Goal: Use online tool/utility: Use online tool/utility

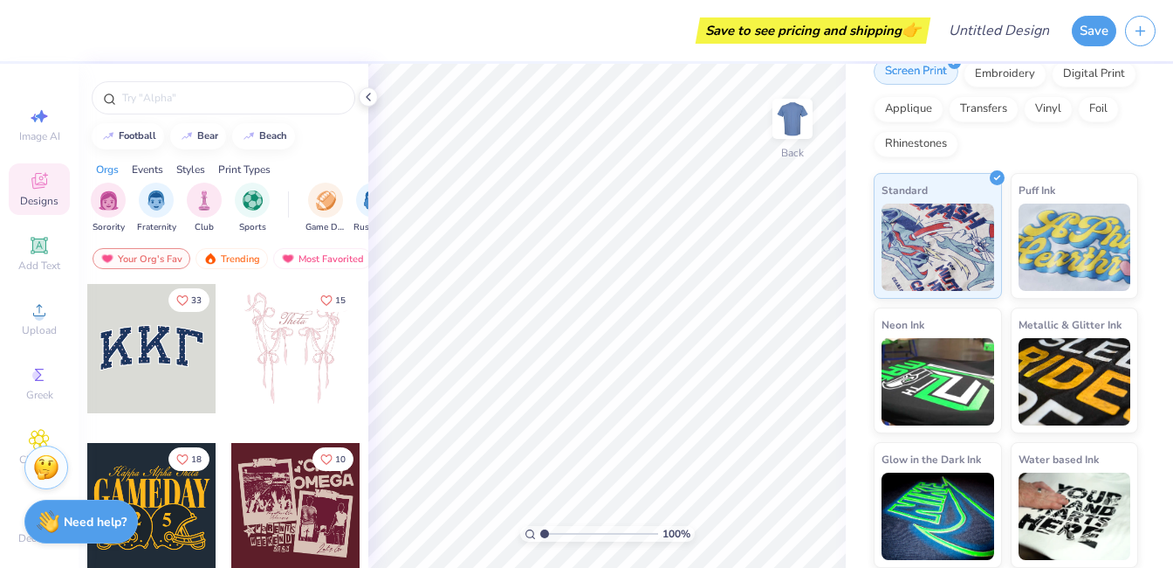
scroll to position [234, 0]
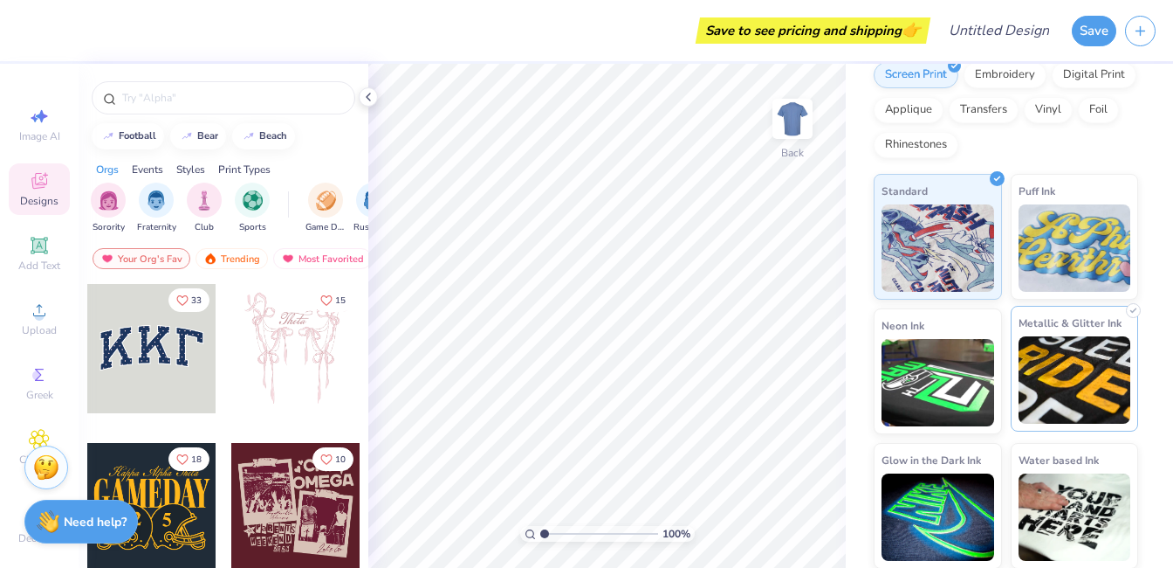
click at [1094, 385] on img at bounding box center [1075, 379] width 113 height 87
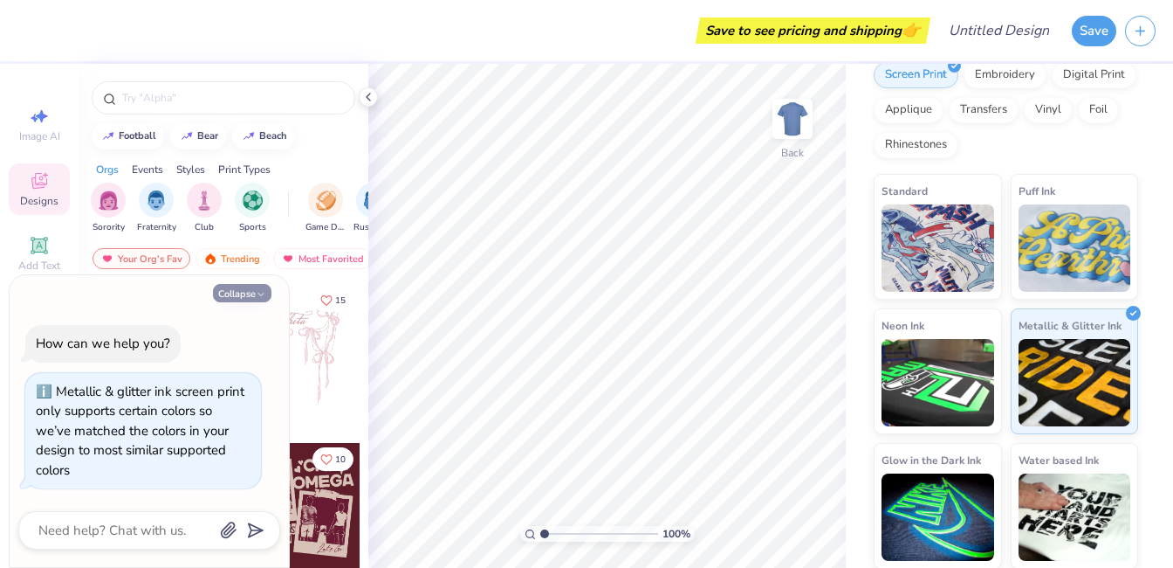
click at [266, 292] on button "Collapse" at bounding box center [242, 293] width 58 height 18
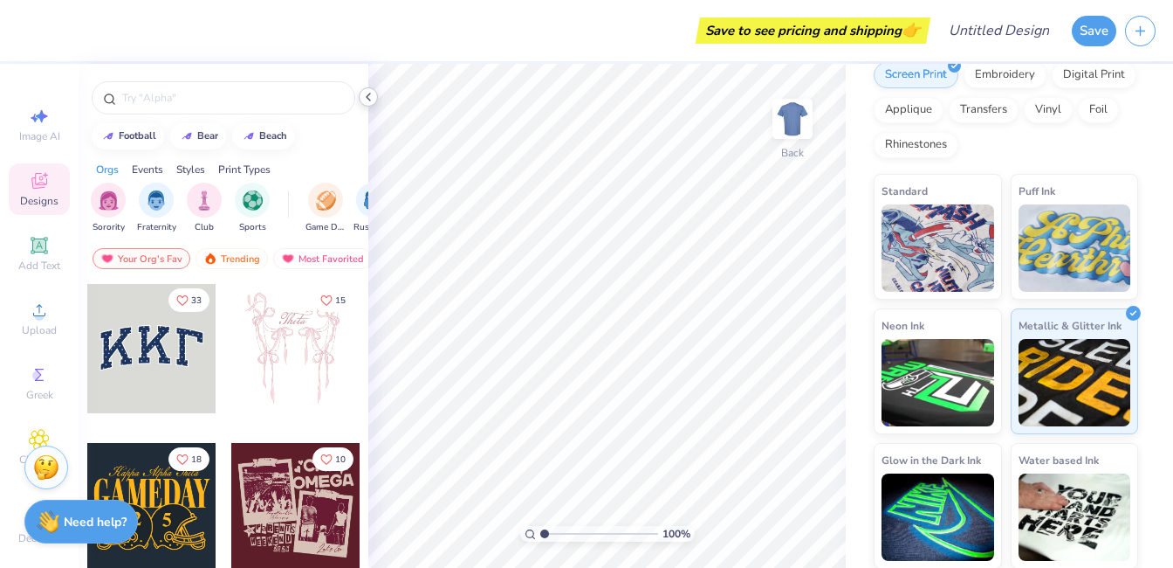
click at [369, 92] on icon at bounding box center [368, 97] width 14 height 14
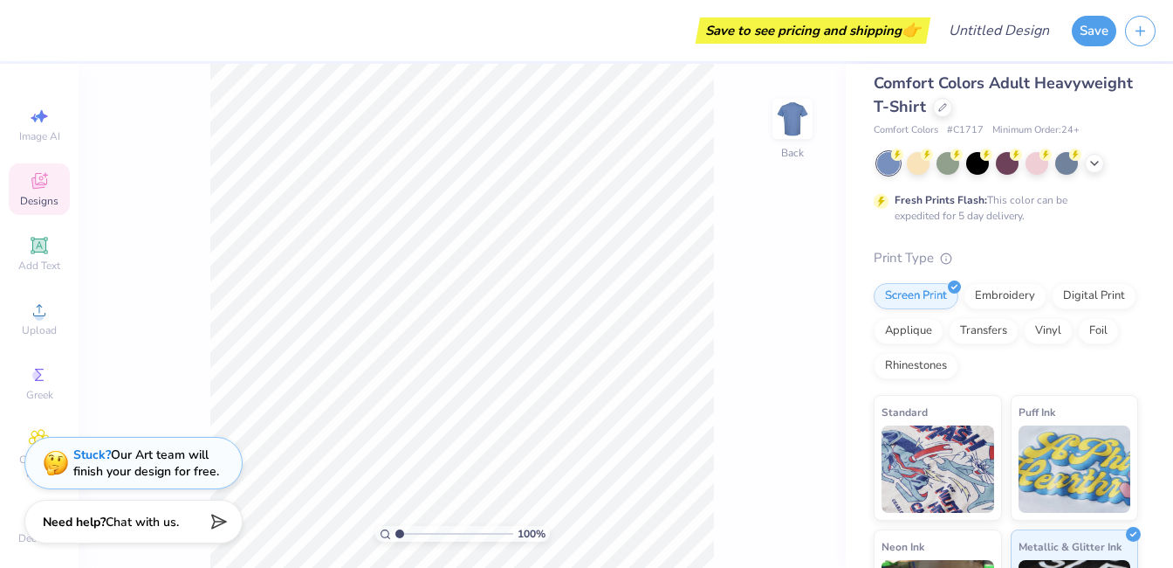
scroll to position [0, 0]
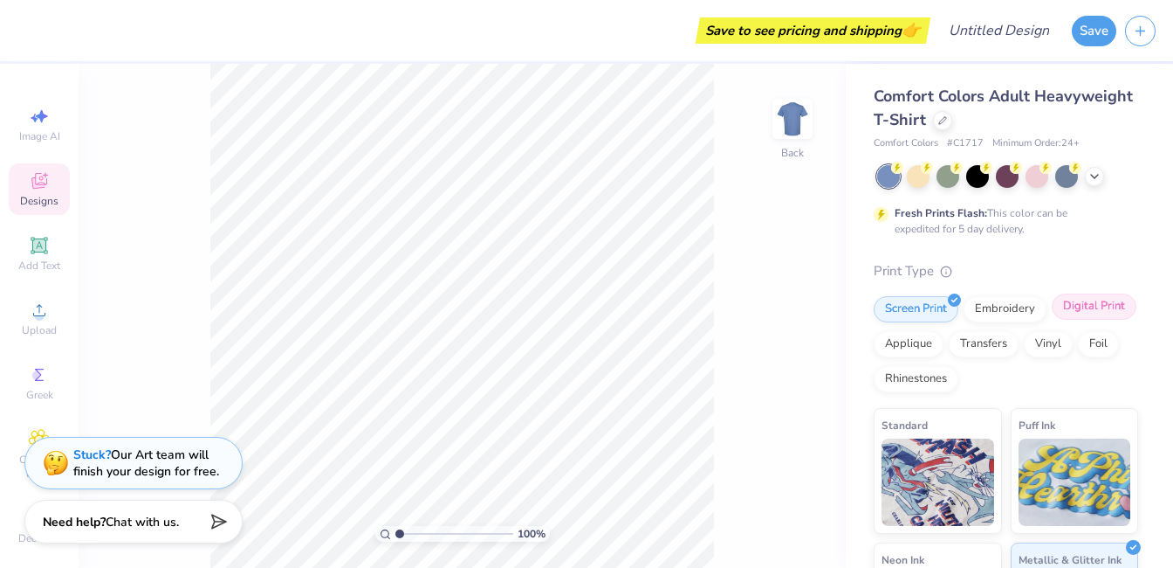
click at [1074, 303] on div "Digital Print" at bounding box center [1094, 306] width 85 height 26
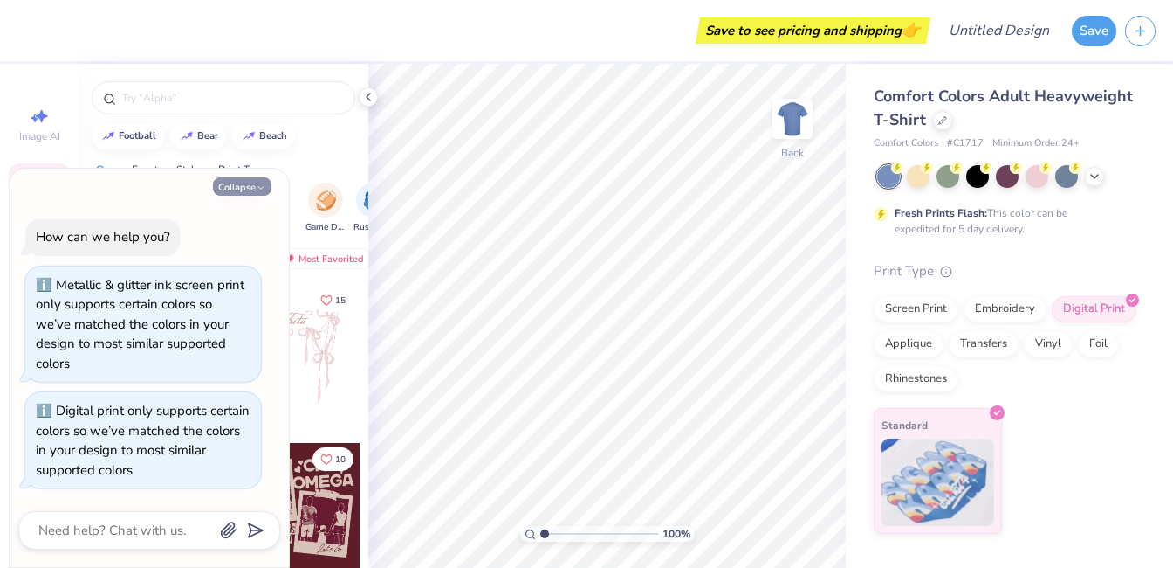
click at [264, 190] on icon "button" at bounding box center [261, 187] width 10 height 10
type textarea "x"
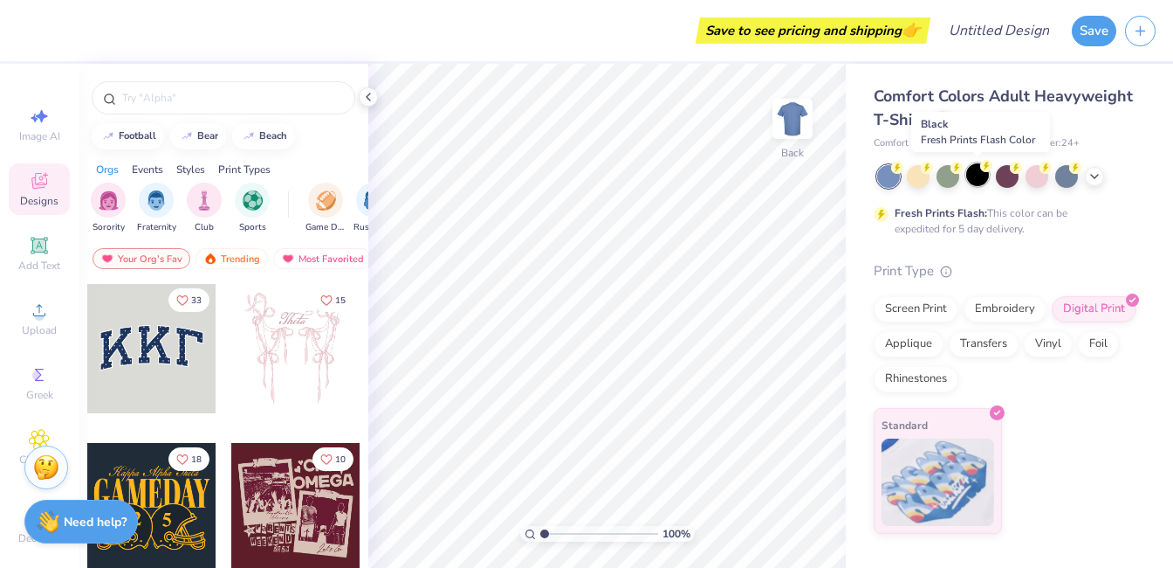
click at [980, 184] on div at bounding box center [978, 174] width 23 height 23
click at [253, 202] on img "filter for Sports" at bounding box center [253, 199] width 20 height 20
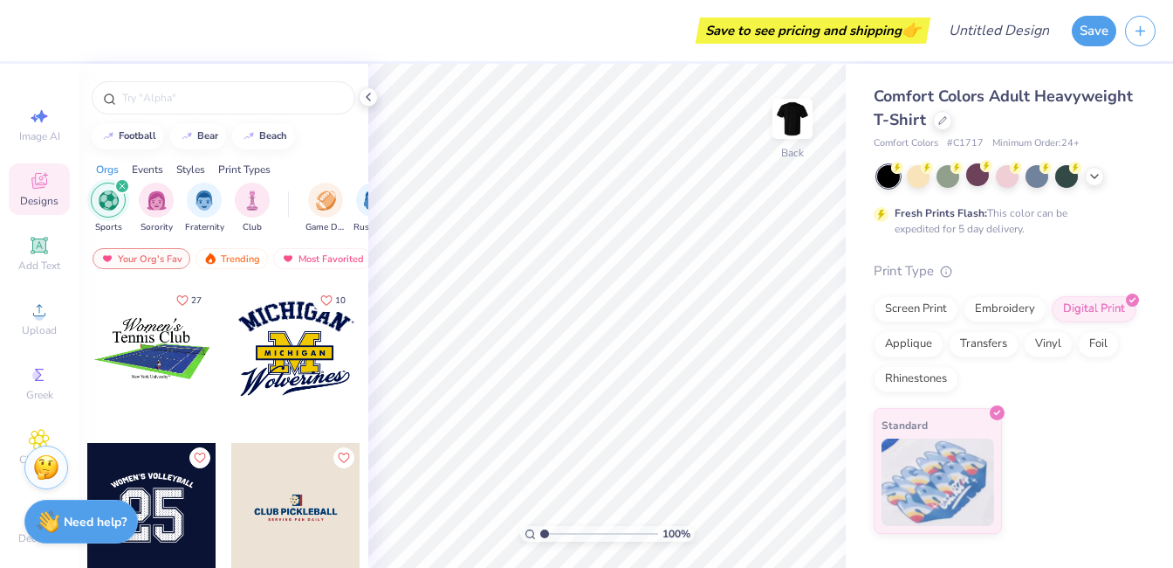
click at [297, 368] on div at bounding box center [295, 348] width 129 height 129
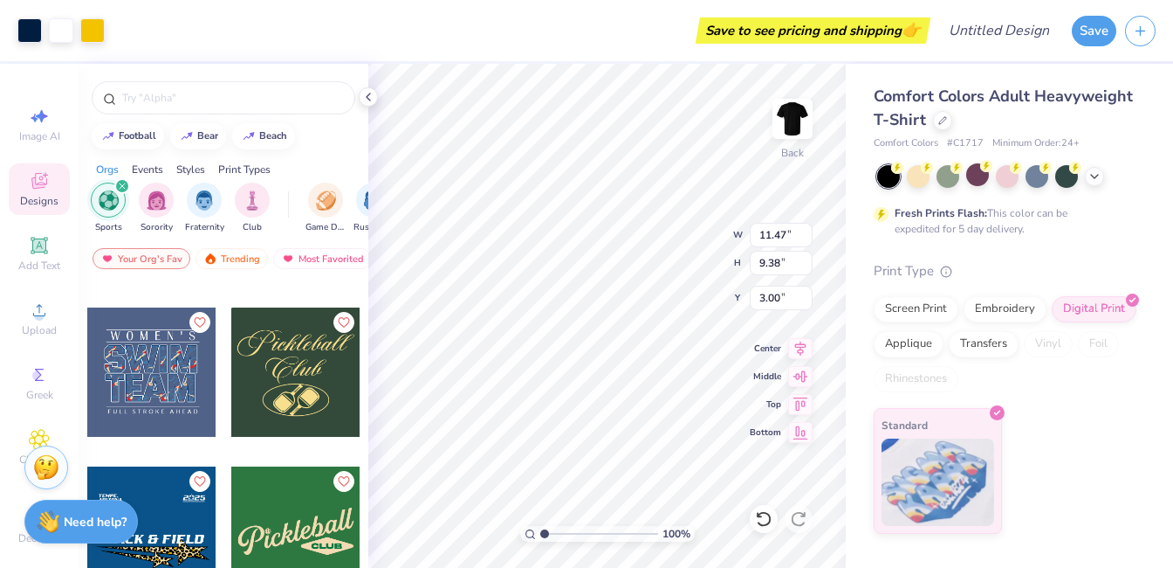
scroll to position [297, 0]
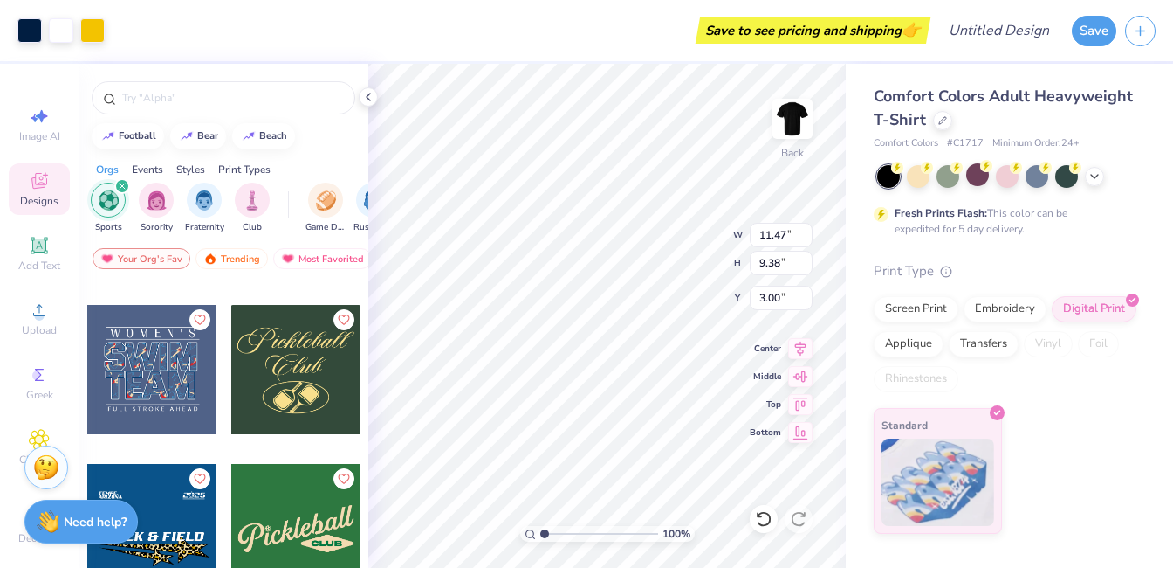
click at [289, 406] on div at bounding box center [295, 369] width 129 height 129
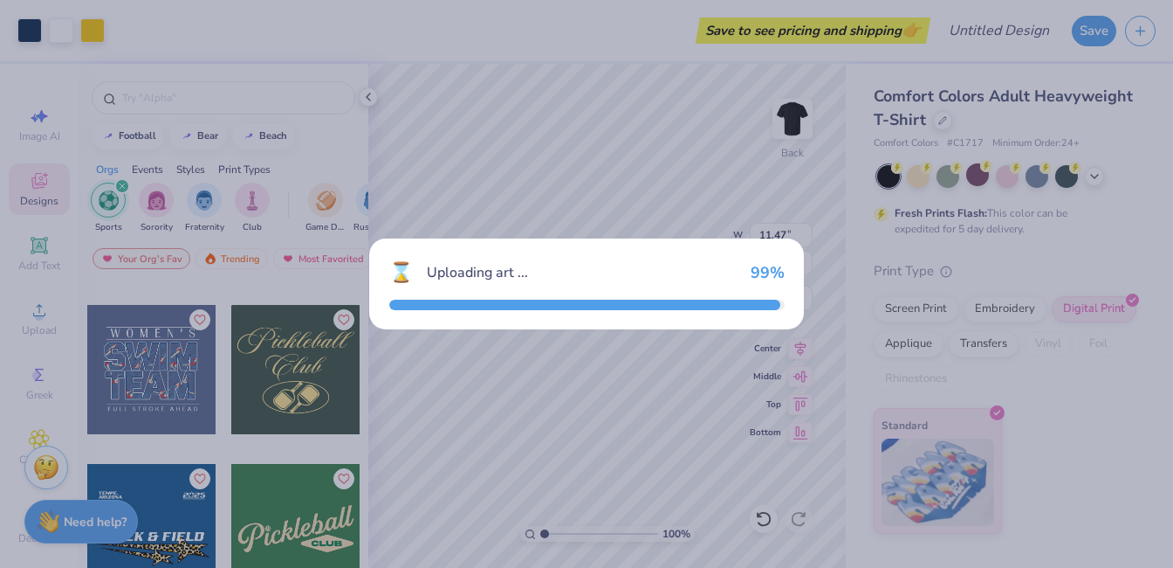
type input "3.64"
type input "2.83"
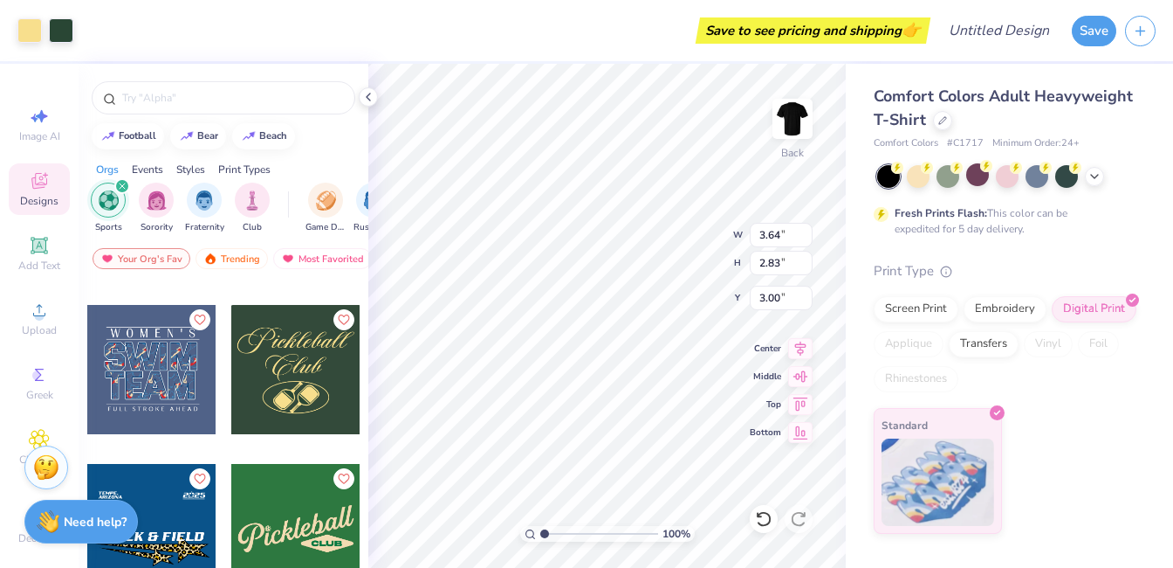
type input "11.47"
type input "9.38"
type input "12.79"
type input "10.46"
type input "12.68"
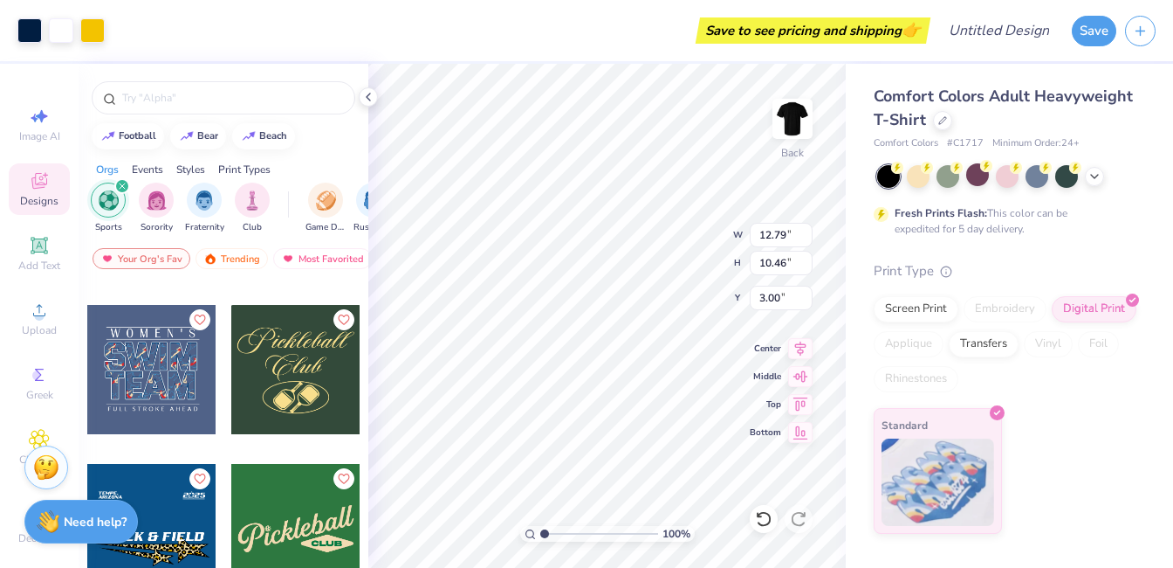
type input "10.37"
type input "3.09"
click at [981, 180] on div at bounding box center [978, 174] width 23 height 23
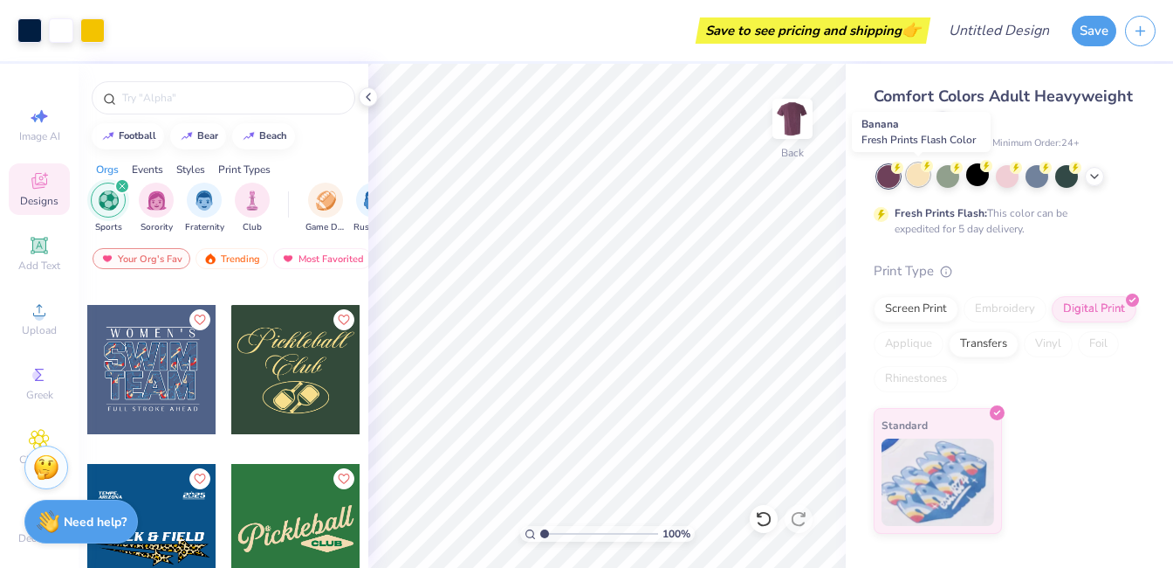
click at [919, 179] on div at bounding box center [918, 174] width 23 height 23
click at [913, 177] on div at bounding box center [918, 174] width 23 height 23
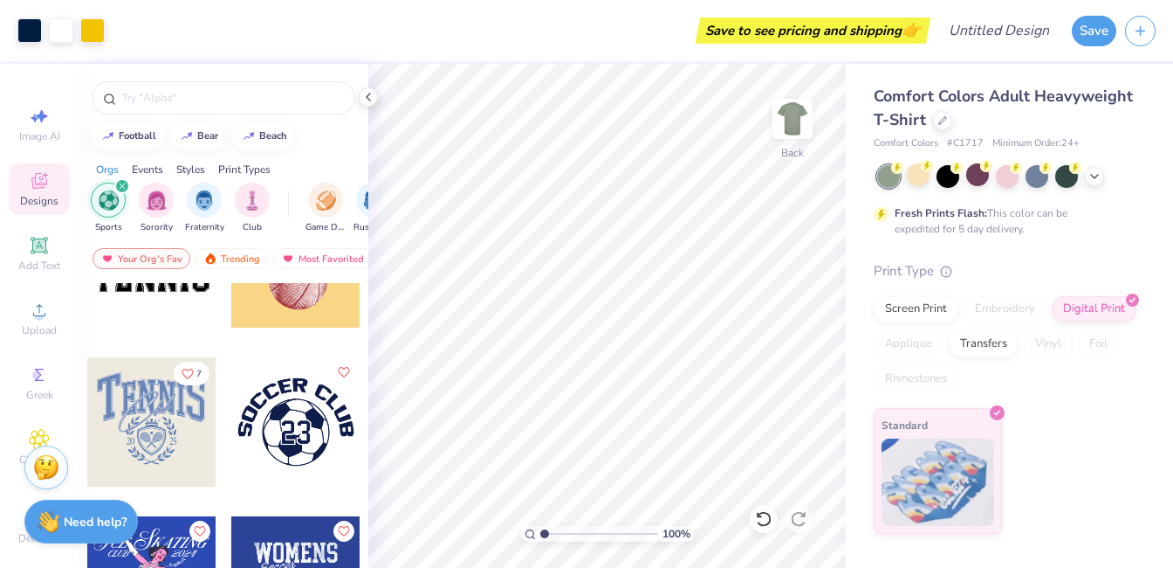
scroll to position [726, 0]
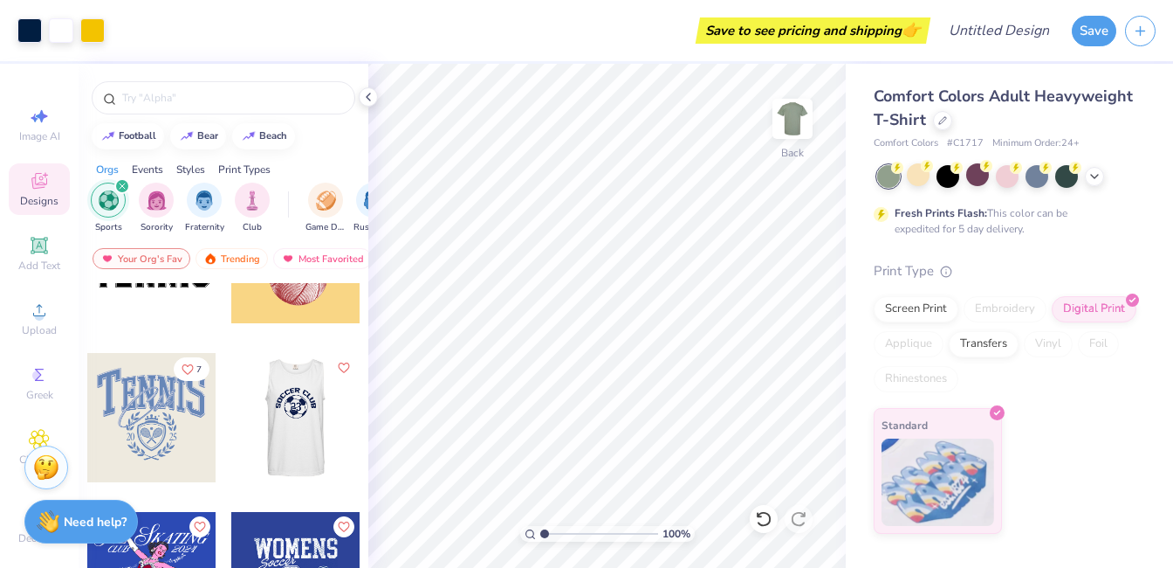
click at [299, 424] on div at bounding box center [296, 417] width 388 height 129
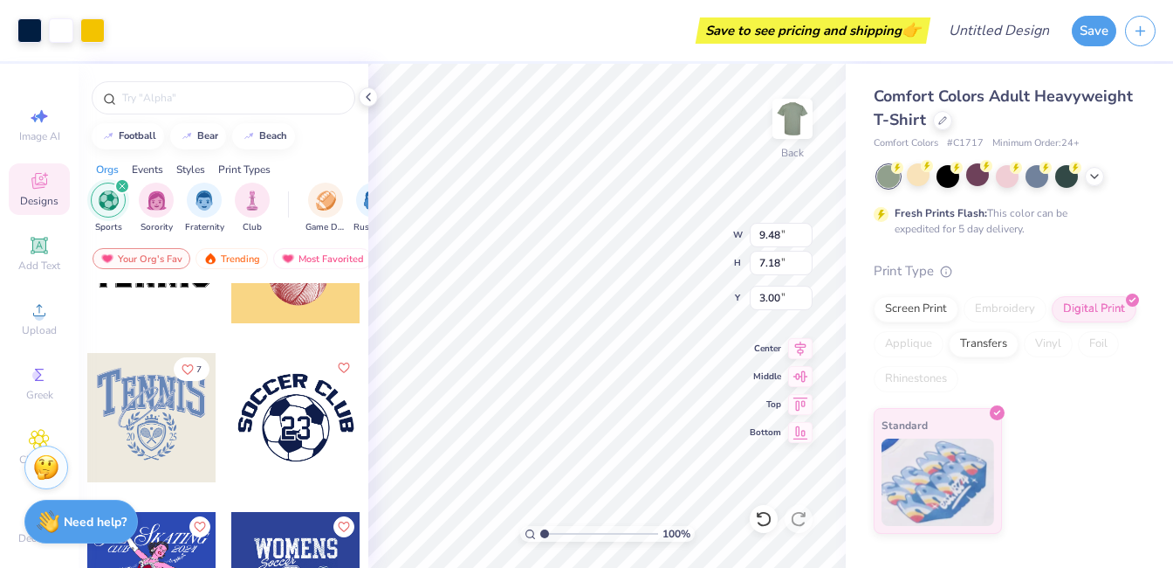
type input "12.68"
type input "10.37"
type input "3.09"
type input "11.78"
type input "8.92"
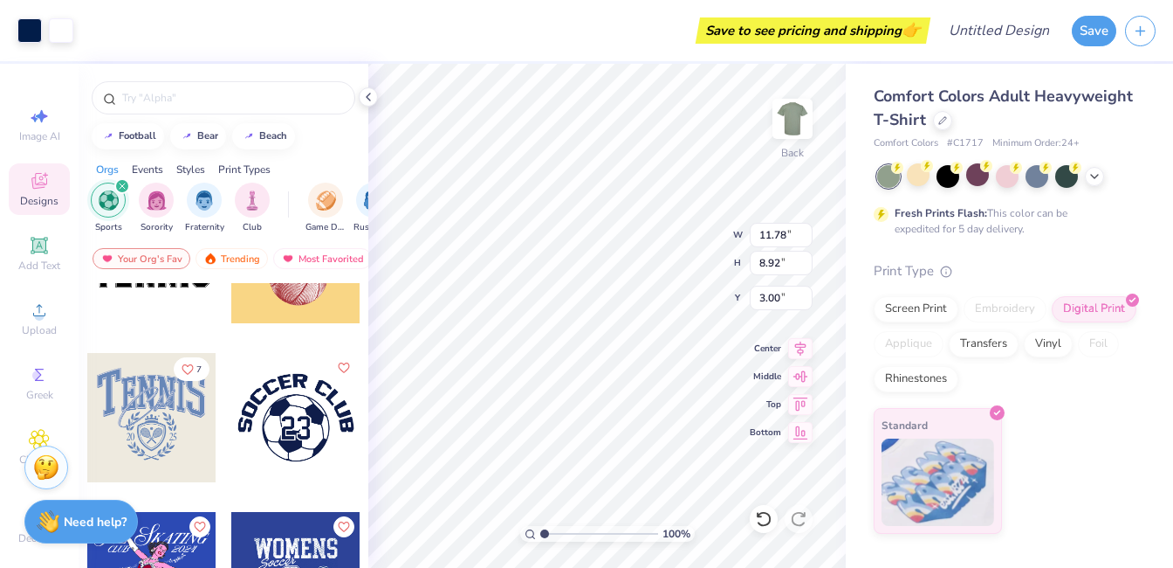
type input "14.07"
type input "10.66"
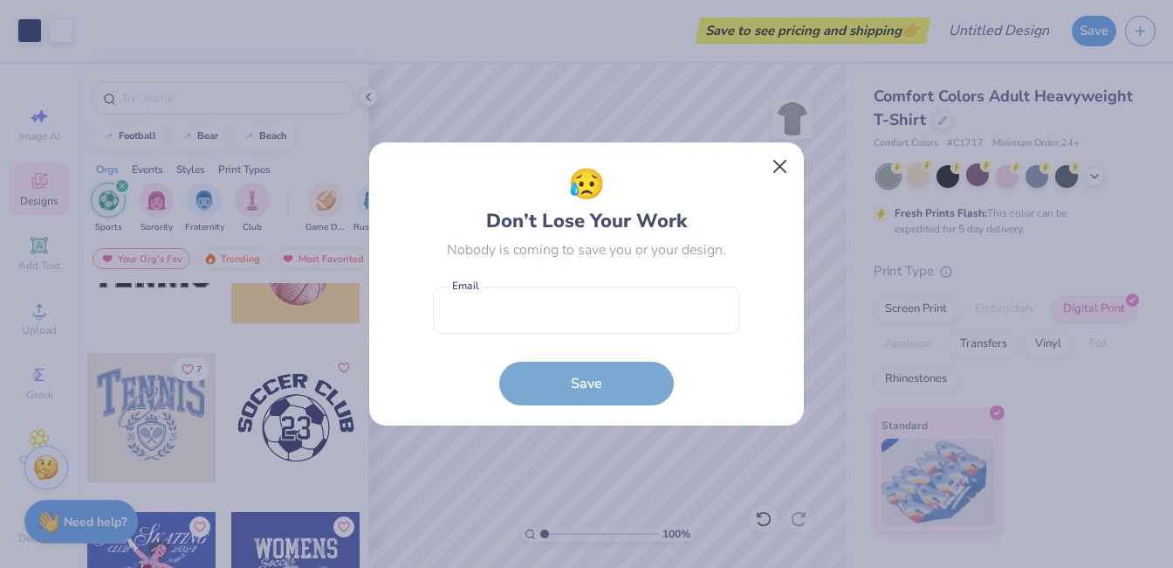
click at [780, 156] on button "Close" at bounding box center [780, 166] width 33 height 33
